Goal: Complete application form

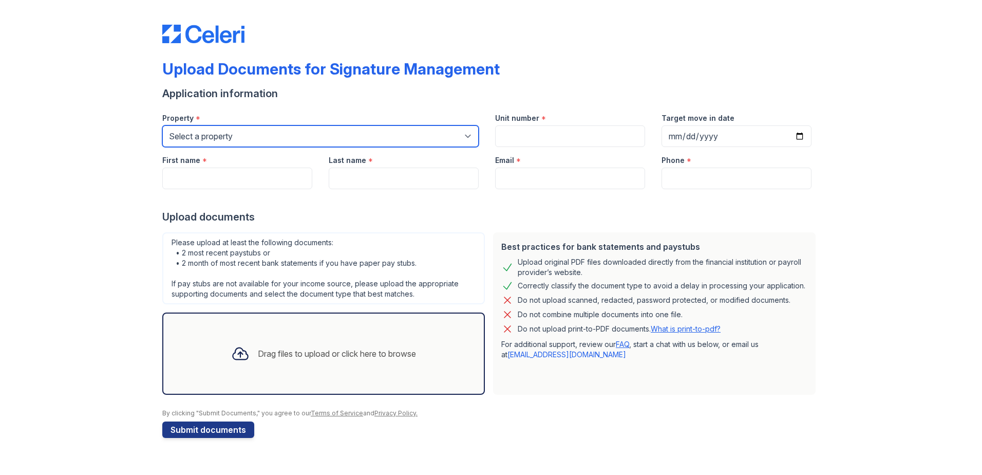
click at [316, 128] on select "Select a property [GEOGRAPHIC_DATA] Elevate Townhomes Habitat At DTLV Namaste A…" at bounding box center [320, 136] width 316 height 22
select select "4660"
click at [162, 125] on select "Select a property [GEOGRAPHIC_DATA] Elevate Townhomes Habitat At DTLV Namaste A…" at bounding box center [320, 136] width 316 height 22
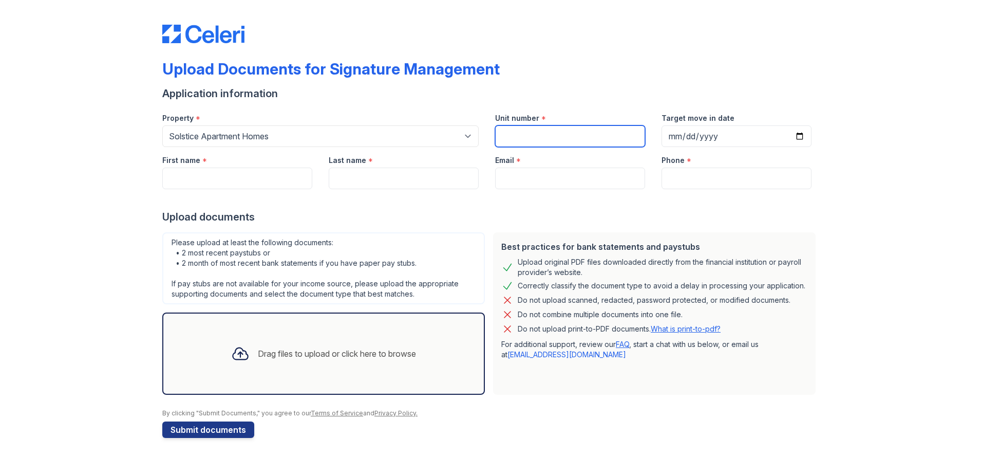
click at [570, 144] on input "Unit number" at bounding box center [570, 136] width 150 height 22
type input "224"
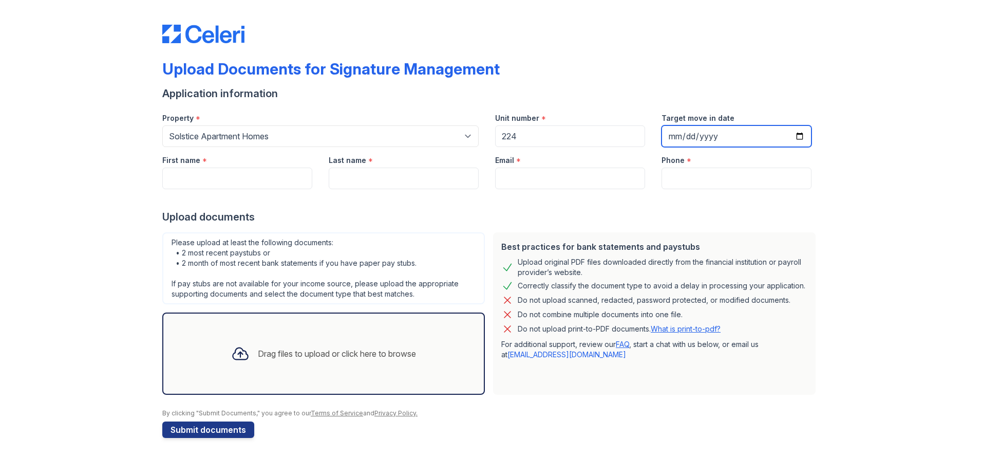
click at [797, 137] on input "Target move in date" at bounding box center [737, 136] width 150 height 22
type input "[DATE]"
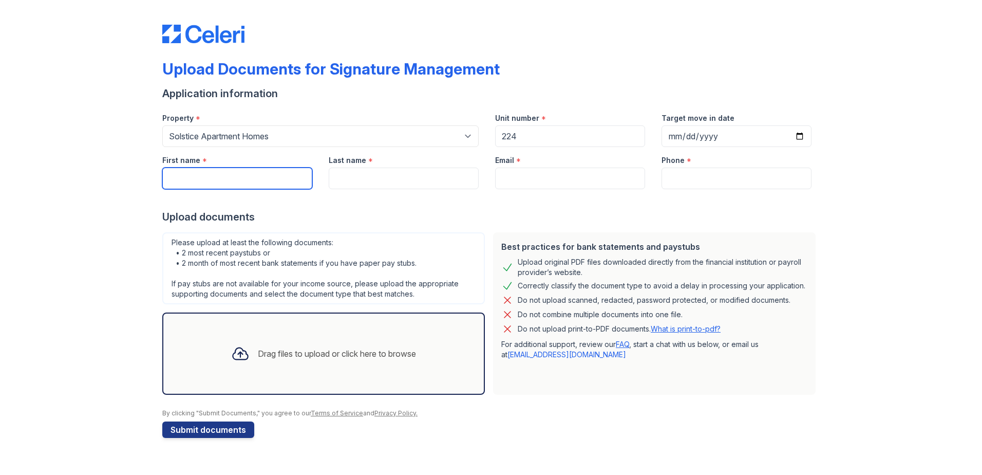
click at [206, 179] on input "First name" at bounding box center [237, 178] width 150 height 22
type input "[PERSON_NAME]"
click at [343, 181] on input "Last name" at bounding box center [404, 178] width 150 height 22
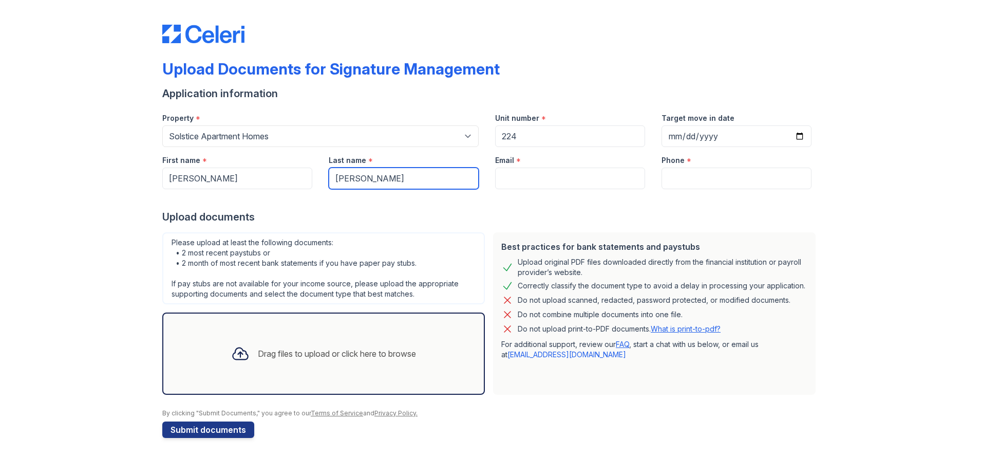
type input "[PERSON_NAME]"
click at [528, 179] on input "Email" at bounding box center [570, 178] width 150 height 22
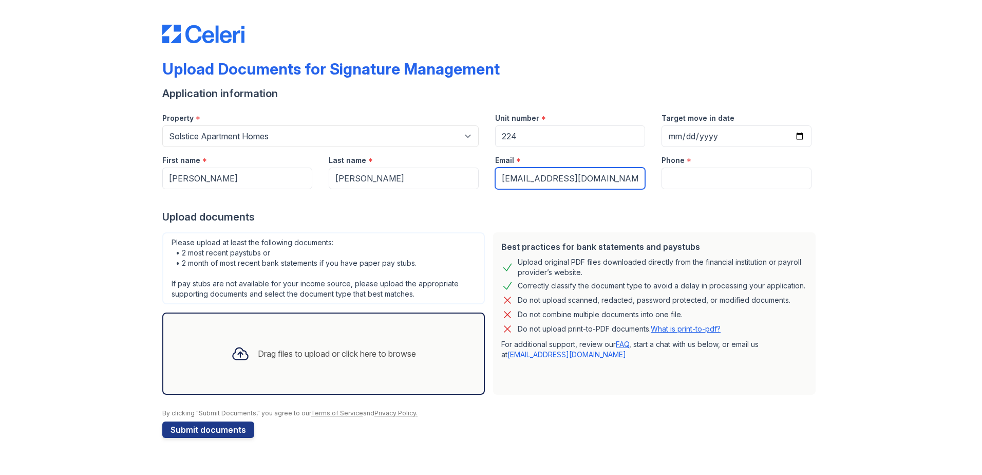
type input "[EMAIL_ADDRESS][DOMAIN_NAME]"
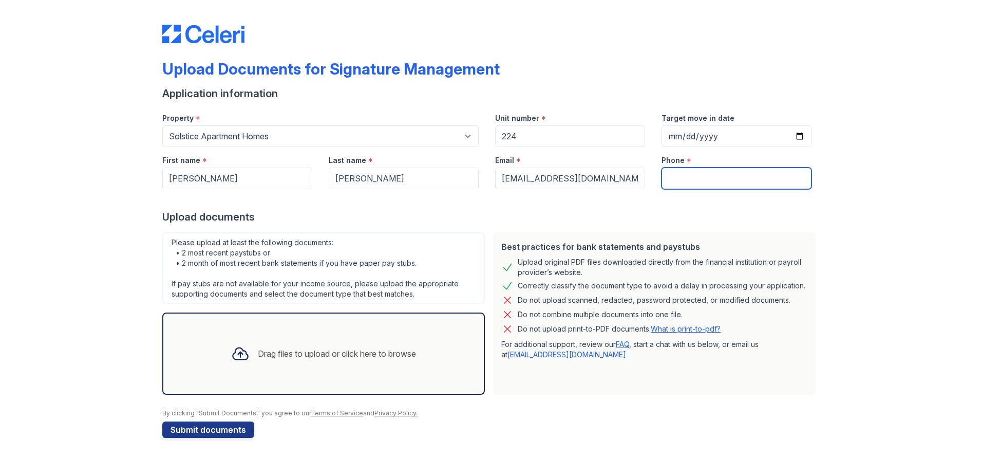
click at [671, 181] on input "Phone" at bounding box center [737, 178] width 150 height 22
type input "7027750493"
click at [281, 369] on div "Drag files to upload or click here to browse" at bounding box center [323, 353] width 201 height 35
drag, startPoint x: 281, startPoint y: 369, endPoint x: 271, endPoint y: 353, distance: 18.7
click at [271, 353] on div "Drag files to upload or click here to browse" at bounding box center [337, 353] width 158 height 12
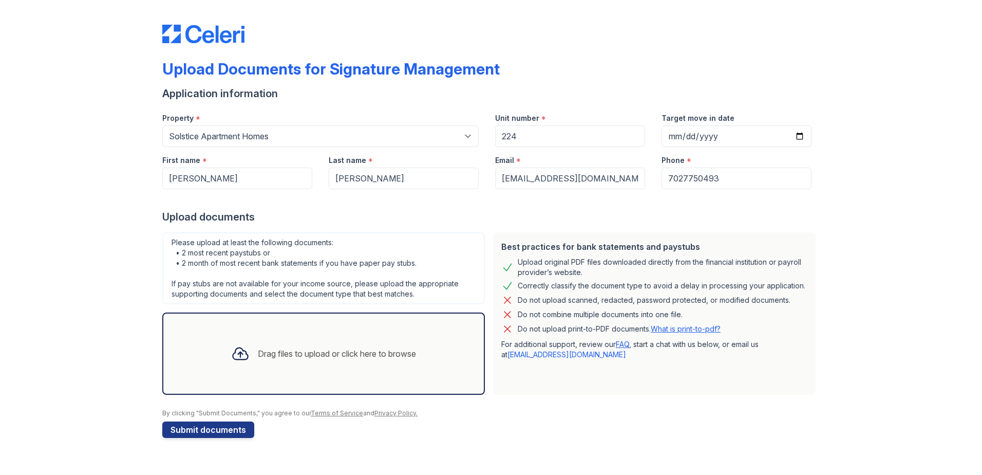
click at [268, 351] on div "Drag files to upload or click here to browse" at bounding box center [337, 353] width 158 height 12
click at [258, 353] on div "Drag files to upload or click here to browse" at bounding box center [337, 353] width 158 height 12
click at [761, 184] on input "7027750493" at bounding box center [737, 178] width 150 height 22
click at [290, 356] on div "Drag files to upload or click here to browse" at bounding box center [337, 353] width 158 height 12
click at [519, 400] on div at bounding box center [491, 404] width 658 height 10
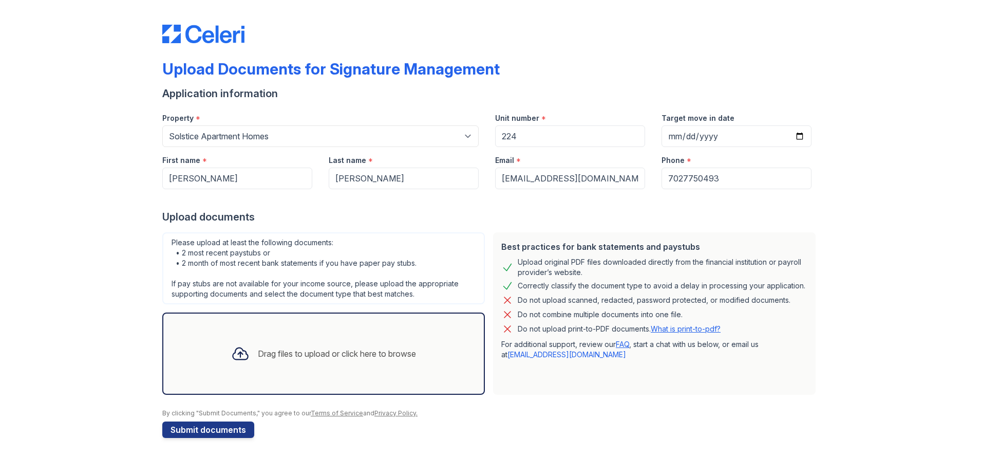
click at [252, 358] on div "Drag files to upload or click here to browse" at bounding box center [323, 353] width 201 height 35
drag, startPoint x: 212, startPoint y: 353, endPoint x: 163, endPoint y: 370, distance: 51.8
click at [162, 370] on div "Drag files to upload or click here to browse" at bounding box center [323, 353] width 323 height 82
click at [172, 356] on div "Drag files to upload or click here to browse" at bounding box center [323, 353] width 323 height 82
click at [173, 356] on div "Drag files to upload or click here to browse" at bounding box center [323, 353] width 323 height 82
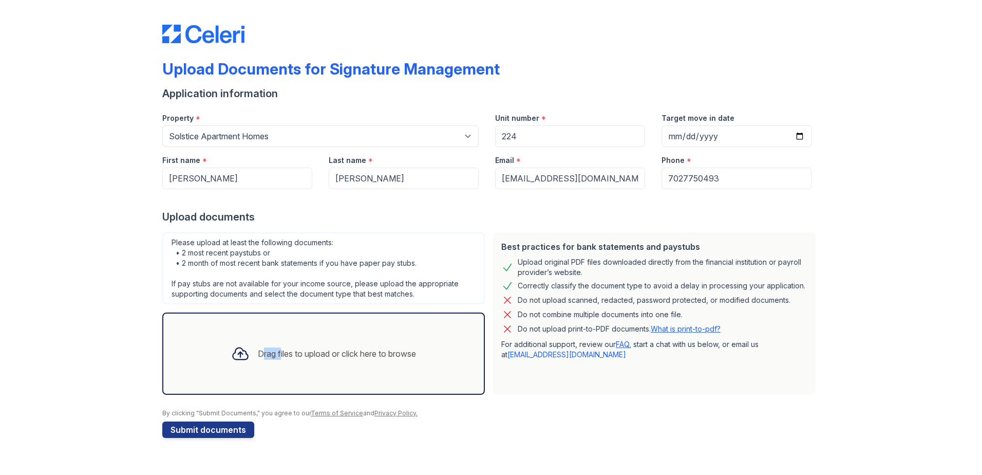
click at [174, 356] on div "Drag files to upload or click here to browse" at bounding box center [323, 353] width 323 height 82
drag, startPoint x: 174, startPoint y: 356, endPoint x: 248, endPoint y: 349, distance: 74.3
click at [248, 349] on div at bounding box center [240, 353] width 27 height 27
click at [341, 415] on link "Terms of Service" at bounding box center [337, 413] width 52 height 8
click at [676, 328] on link "What is print-to-pdf?" at bounding box center [686, 328] width 70 height 9
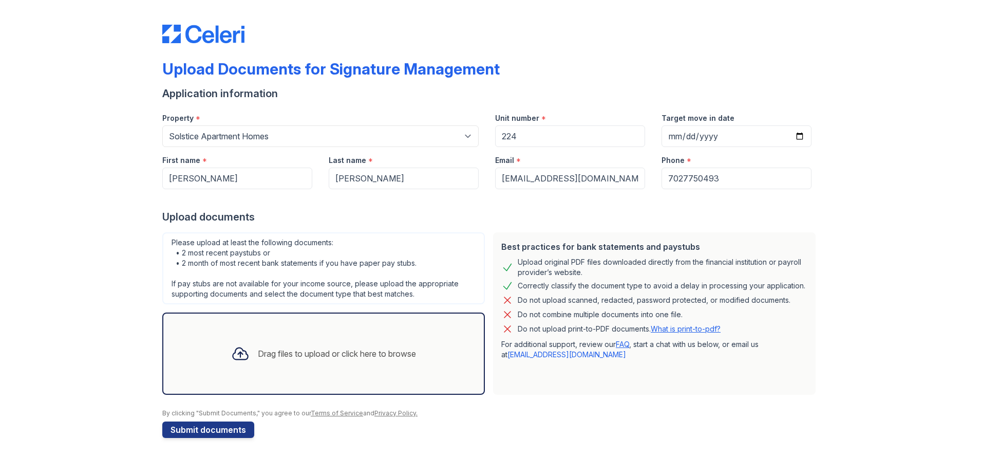
click at [324, 340] on div "Drag files to upload or click here to browse" at bounding box center [323, 353] width 201 height 35
click at [318, 350] on div "Drag files to upload or click here to browse" at bounding box center [337, 353] width 158 height 12
drag, startPoint x: 383, startPoint y: 319, endPoint x: 377, endPoint y: 329, distance: 12.4
click at [377, 329] on div "Drag files to upload or click here to browse" at bounding box center [323, 353] width 323 height 82
drag, startPoint x: 377, startPoint y: 329, endPoint x: 295, endPoint y: 348, distance: 83.4
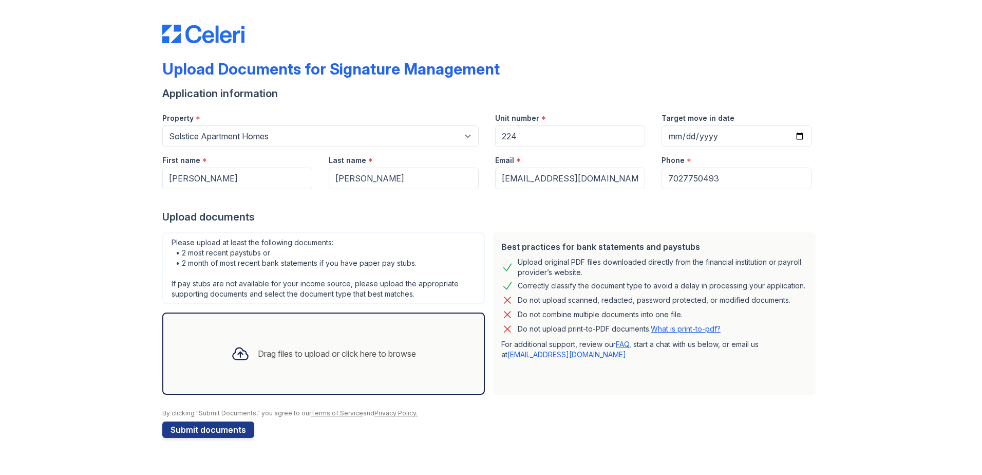
click at [299, 347] on div "Drag files to upload or click here to browse" at bounding box center [337, 353] width 158 height 12
click at [237, 348] on icon at bounding box center [240, 353] width 18 height 18
drag, startPoint x: 271, startPoint y: 353, endPoint x: 464, endPoint y: 357, distance: 192.7
click at [464, 357] on div "Drag files to upload or click here to browse" at bounding box center [323, 353] width 323 height 82
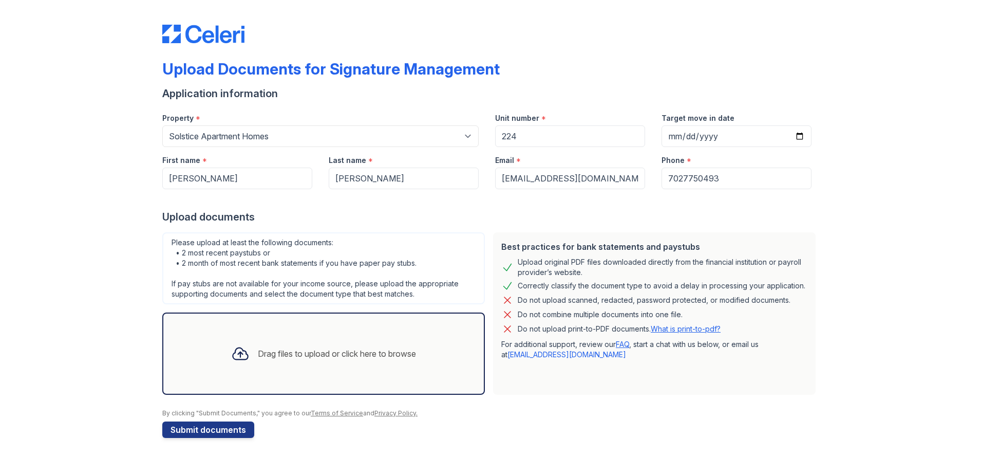
click at [404, 357] on div "Drag files to upload or click here to browse" at bounding box center [337, 353] width 158 height 12
click at [378, 355] on div "Drag files to upload or click here to browse" at bounding box center [337, 353] width 158 height 12
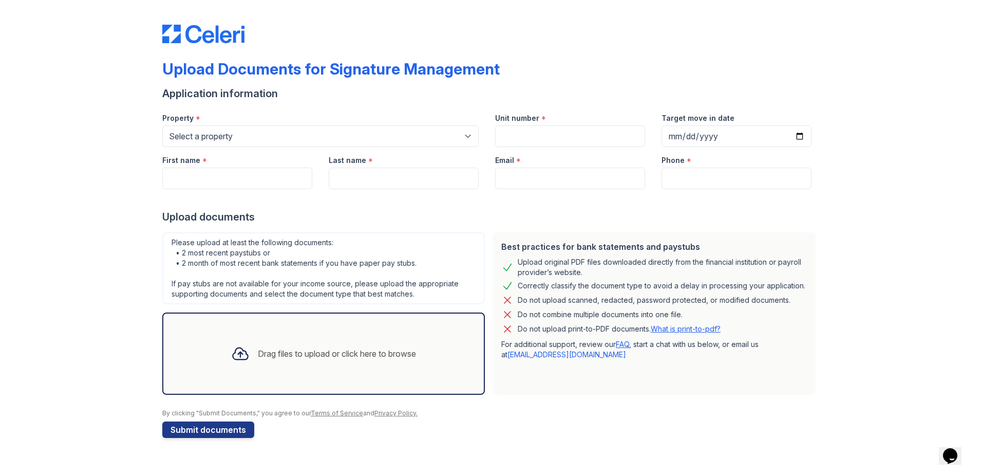
click at [310, 354] on div "Drag files to upload or click here to browse" at bounding box center [337, 353] width 158 height 12
drag, startPoint x: 257, startPoint y: 352, endPoint x: 233, endPoint y: 352, distance: 24.1
click at [258, 351] on div "Drag files to upload or click here to browse" at bounding box center [337, 353] width 158 height 12
click at [217, 350] on div "Drag files to upload or click here to browse" at bounding box center [323, 353] width 323 height 82
click at [231, 353] on icon at bounding box center [240, 353] width 18 height 18
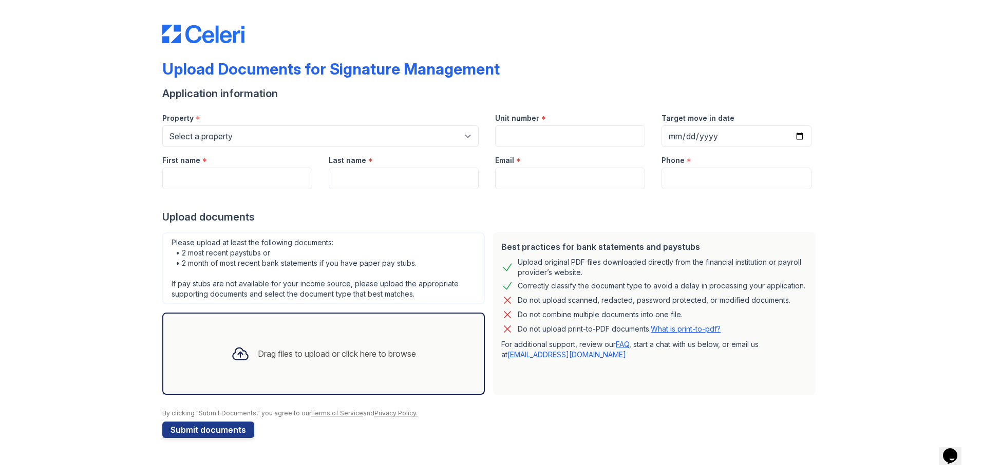
click at [232, 356] on icon at bounding box center [240, 353] width 18 height 18
click at [238, 360] on icon at bounding box center [240, 354] width 15 height 12
drag, startPoint x: 252, startPoint y: 348, endPoint x: 246, endPoint y: 345, distance: 6.7
click at [248, 346] on div "Drag files to upload or click here to browse" at bounding box center [323, 353] width 201 height 35
click at [240, 345] on icon at bounding box center [240, 353] width 18 height 18
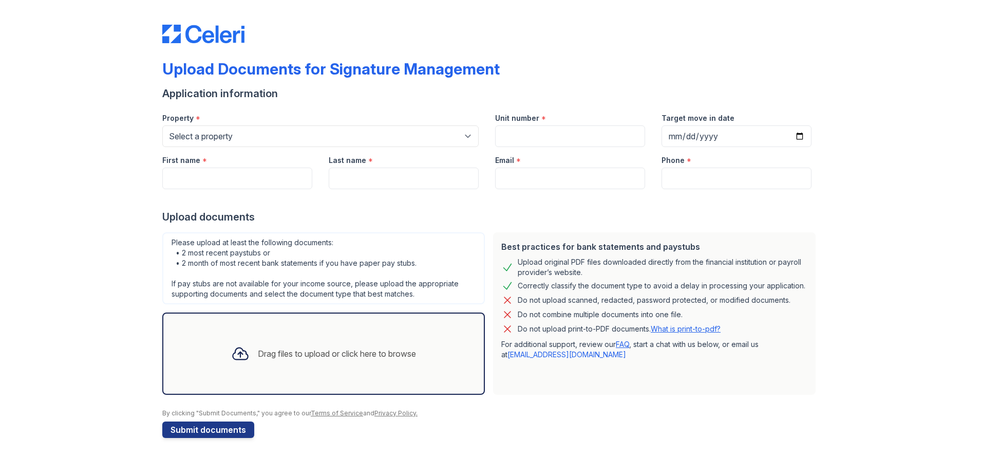
click at [239, 349] on icon at bounding box center [240, 354] width 15 height 12
click at [237, 352] on icon at bounding box center [240, 354] width 15 height 12
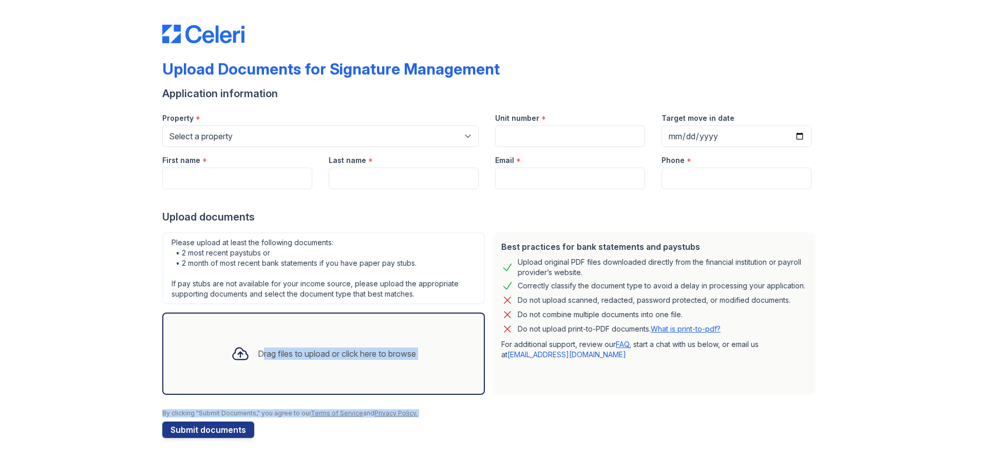
drag, startPoint x: 237, startPoint y: 352, endPoint x: 642, endPoint y: 421, distance: 410.7
click at [642, 421] on form "Application information Property * Select a property Copper Creek Elevate Townh…" at bounding box center [491, 261] width 658 height 351
drag, startPoint x: 642, startPoint y: 421, endPoint x: 522, endPoint y: 415, distance: 120.4
click at [522, 415] on div "By clicking "Submit Documents," you agree to our Terms of Service and Privacy P…" at bounding box center [491, 413] width 658 height 8
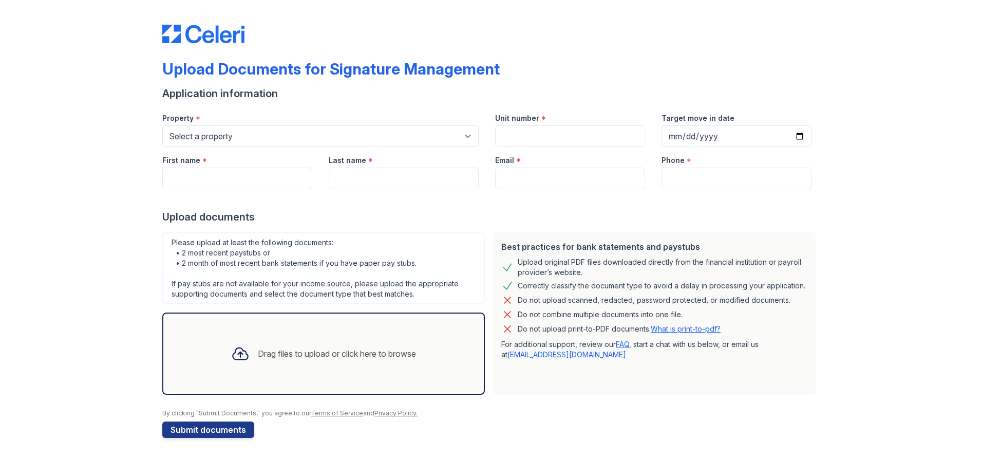
click at [380, 345] on div "Drag files to upload or click here to browse" at bounding box center [323, 353] width 201 height 35
click at [258, 350] on div "Drag files to upload or click here to browse" at bounding box center [337, 353] width 158 height 12
click at [236, 352] on icon at bounding box center [240, 353] width 18 height 18
click at [236, 351] on icon at bounding box center [240, 353] width 18 height 18
click at [235, 351] on icon at bounding box center [240, 353] width 18 height 18
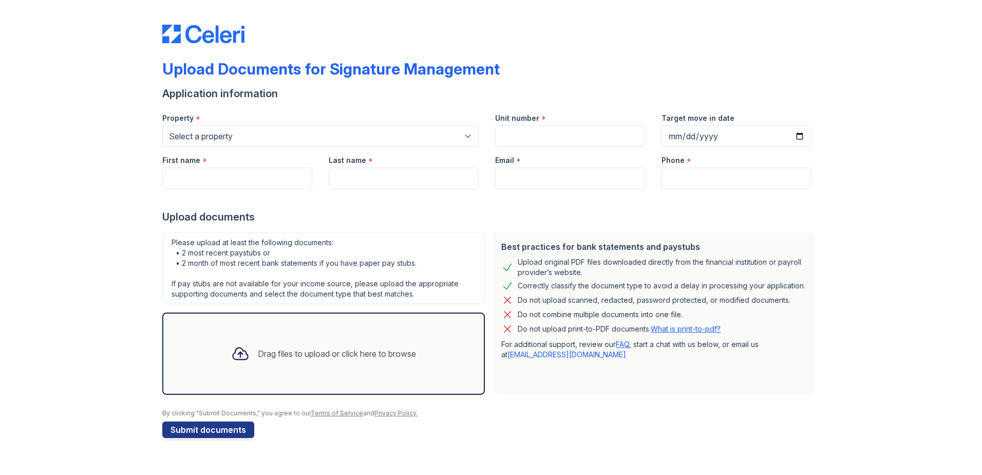
drag, startPoint x: 235, startPoint y: 351, endPoint x: 21, endPoint y: 315, distance: 217.8
click at [21, 315] on div "Upload Documents for Signature Management Application information Property * Se…" at bounding box center [490, 229] width 949 height 458
click at [228, 433] on button "Submit documents" at bounding box center [208, 429] width 92 height 16
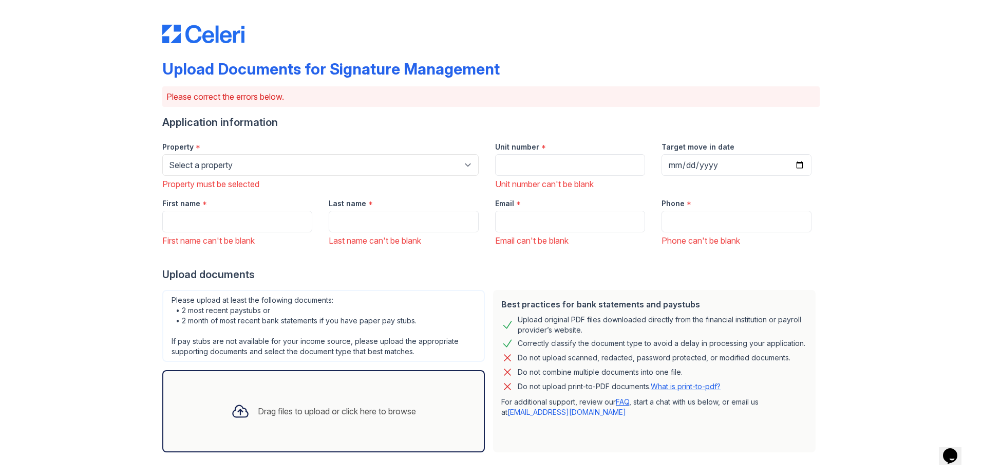
click at [265, 417] on div "Drag files to upload or click here to browse" at bounding box center [337, 411] width 158 height 12
click at [338, 412] on div "Drag files to upload or click here to browse" at bounding box center [337, 411] width 158 height 12
click at [322, 388] on div "Drag files to upload or click here to browse" at bounding box center [323, 411] width 323 height 82
click at [313, 400] on div "Drag files to upload or click here to browse" at bounding box center [323, 411] width 201 height 35
click at [314, 405] on div "Drag files to upload or click here to browse" at bounding box center [323, 411] width 201 height 35
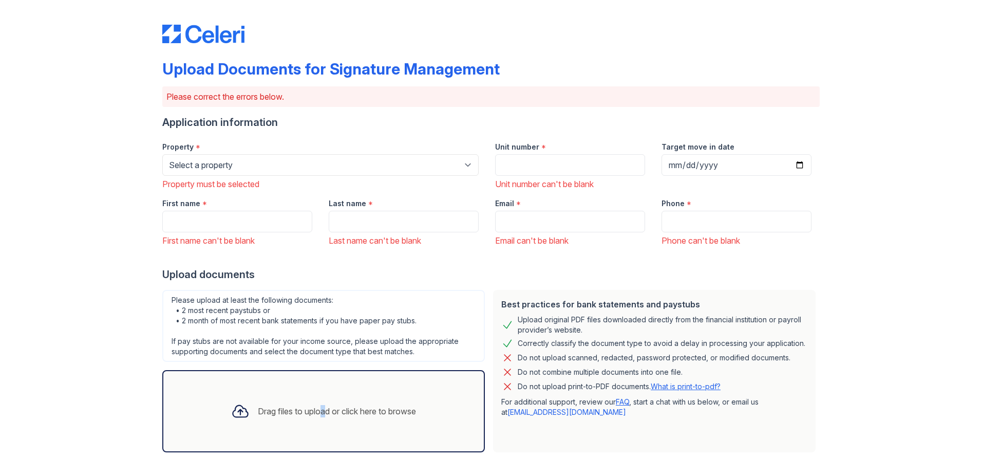
click at [314, 405] on div "Drag files to upload or click here to browse" at bounding box center [337, 411] width 158 height 12
drag, startPoint x: 238, startPoint y: 436, endPoint x: 241, endPoint y: 428, distance: 8.5
click at [241, 431] on div "Drag files to upload or click here to browse" at bounding box center [323, 411] width 323 height 82
click at [250, 412] on div "Drag files to upload or click here to browse" at bounding box center [323, 411] width 201 height 35
click at [238, 407] on icon at bounding box center [240, 411] width 18 height 18
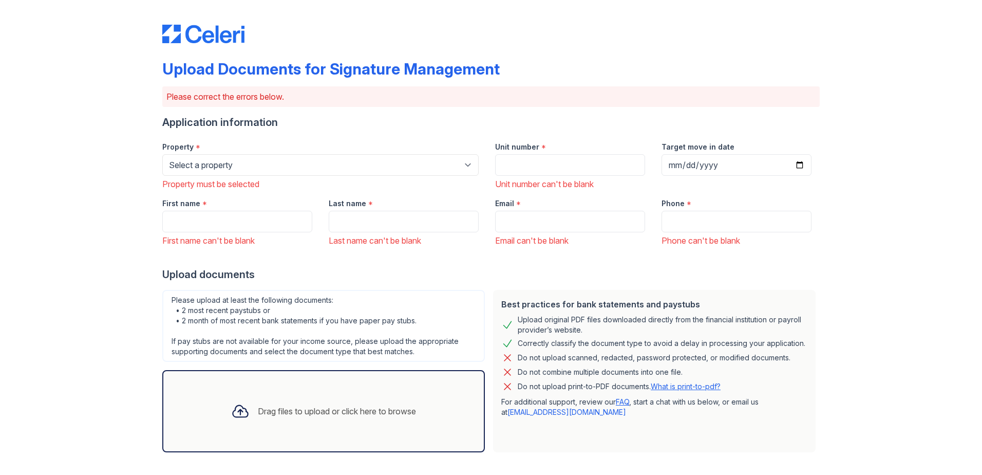
click at [231, 407] on icon at bounding box center [240, 411] width 18 height 18
click at [233, 407] on icon at bounding box center [240, 411] width 18 height 18
drag, startPoint x: 233, startPoint y: 407, endPoint x: 337, endPoint y: 407, distance: 103.8
click at [337, 407] on div "Drag files to upload or click here to browse" at bounding box center [337, 411] width 158 height 12
drag, startPoint x: 337, startPoint y: 407, endPoint x: 383, endPoint y: 414, distance: 46.7
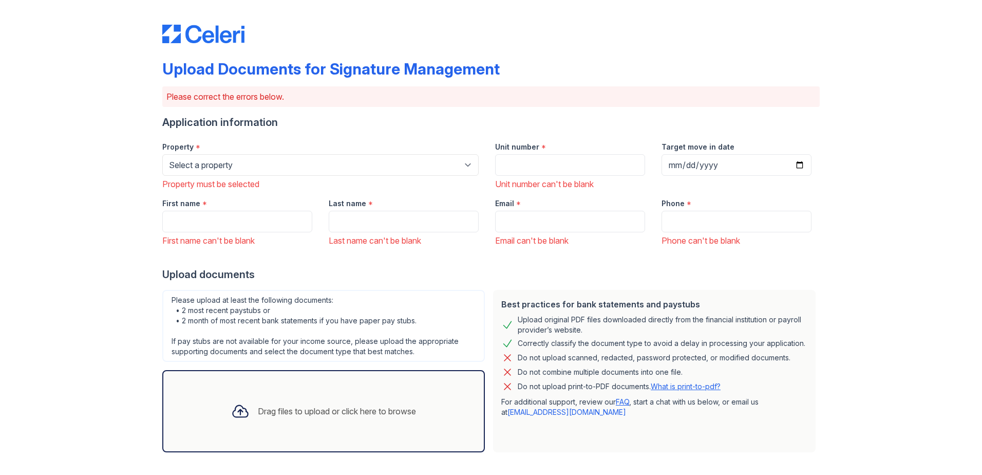
click at [382, 415] on div "Drag files to upload or click here to browse" at bounding box center [337, 411] width 158 height 12
click at [397, 403] on div "Drag files to upload or click here to browse" at bounding box center [323, 411] width 201 height 35
click at [413, 408] on div "Drag files to upload or click here to browse" at bounding box center [337, 411] width 158 height 12
click at [231, 404] on icon at bounding box center [240, 411] width 18 height 18
click at [233, 407] on icon at bounding box center [240, 411] width 18 height 18
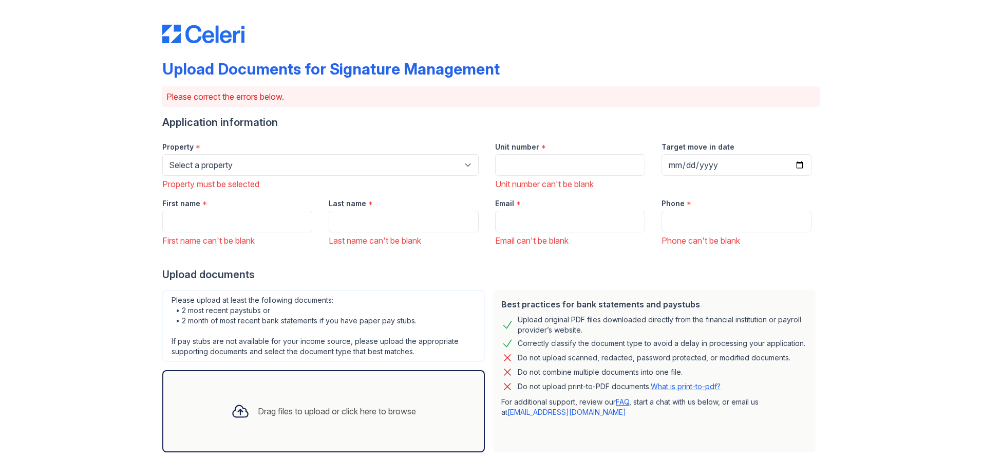
click at [243, 414] on div at bounding box center [240, 411] width 27 height 27
click at [243, 412] on div at bounding box center [240, 411] width 27 height 27
drag, startPoint x: 243, startPoint y: 412, endPoint x: 237, endPoint y: 412, distance: 5.7
click at [237, 412] on icon at bounding box center [240, 411] width 18 height 18
click at [237, 411] on icon at bounding box center [240, 411] width 18 height 18
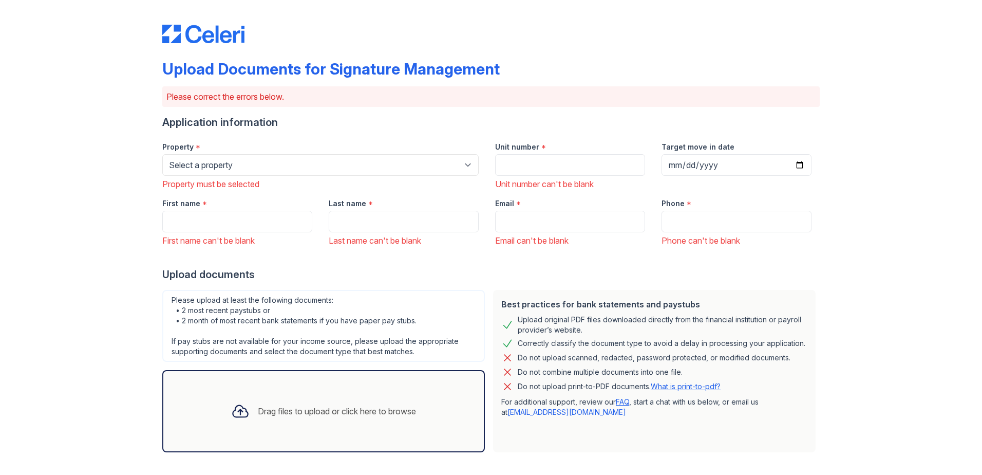
drag, startPoint x: 237, startPoint y: 411, endPoint x: 243, endPoint y: 418, distance: 9.1
click at [243, 418] on div at bounding box center [240, 411] width 27 height 27
click at [244, 414] on div at bounding box center [240, 411] width 27 height 27
